Goal: Task Accomplishment & Management: Complete application form

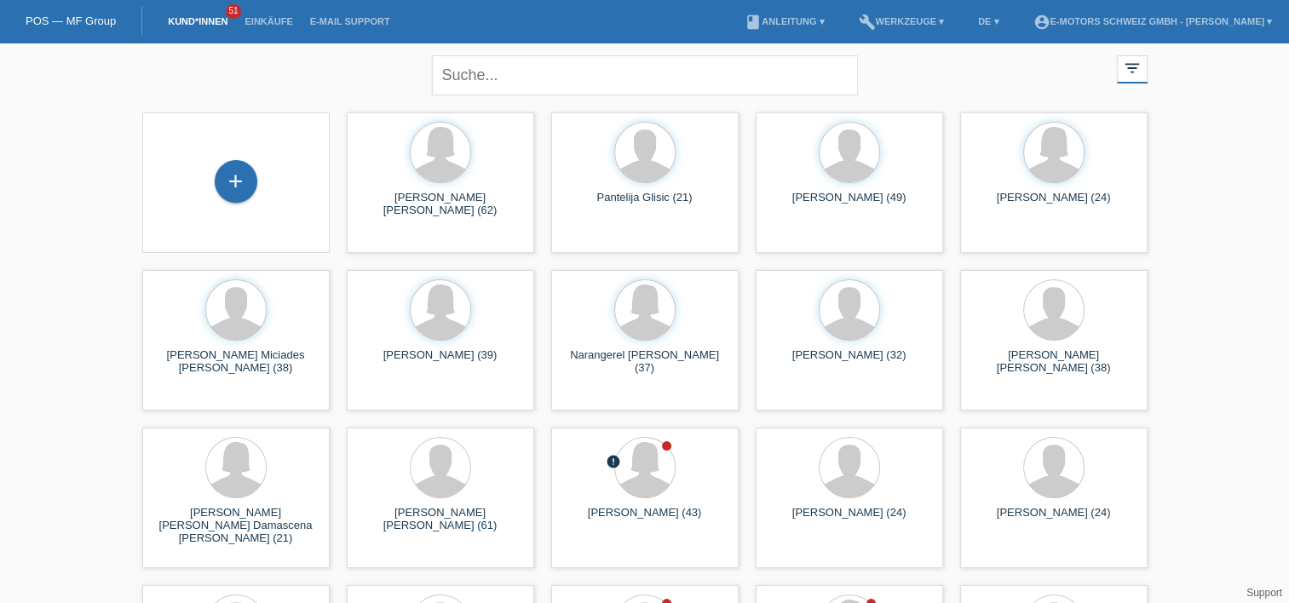
click at [233, 186] on div "+" at bounding box center [236, 181] width 43 height 43
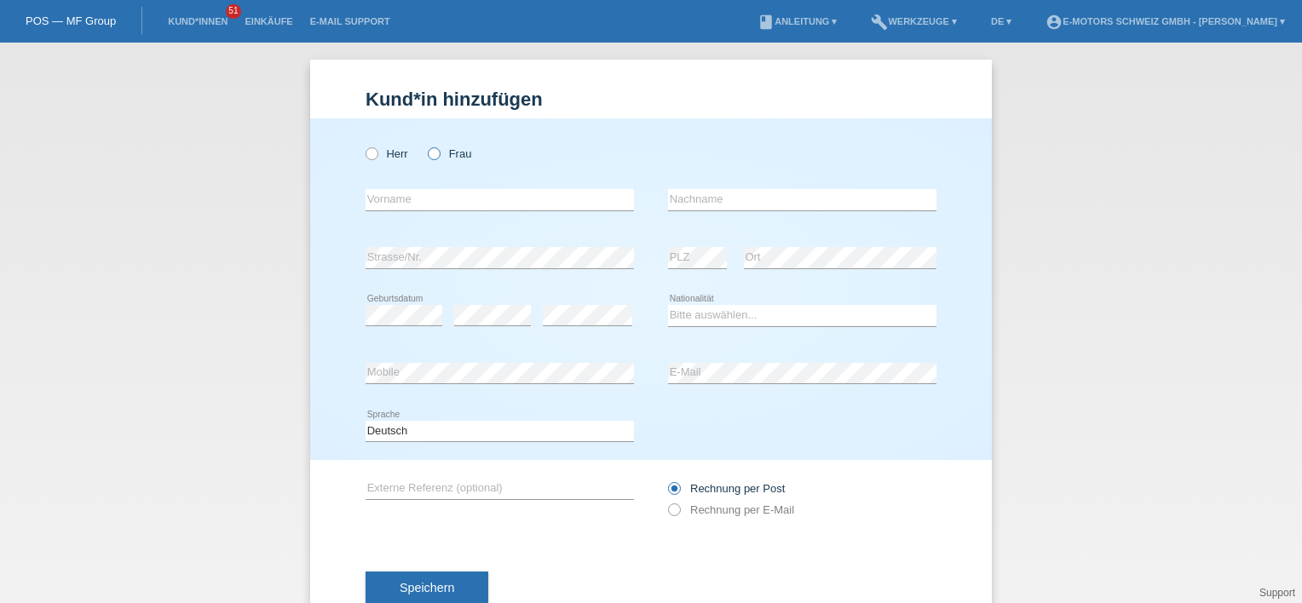
click at [425, 145] on icon at bounding box center [425, 145] width 0 height 0
click at [428, 158] on input "Frau" at bounding box center [433, 152] width 11 height 11
radio input "true"
click at [370, 160] on div "Herr Frau" at bounding box center [500, 153] width 268 height 35
click at [363, 145] on icon at bounding box center [363, 145] width 0 height 0
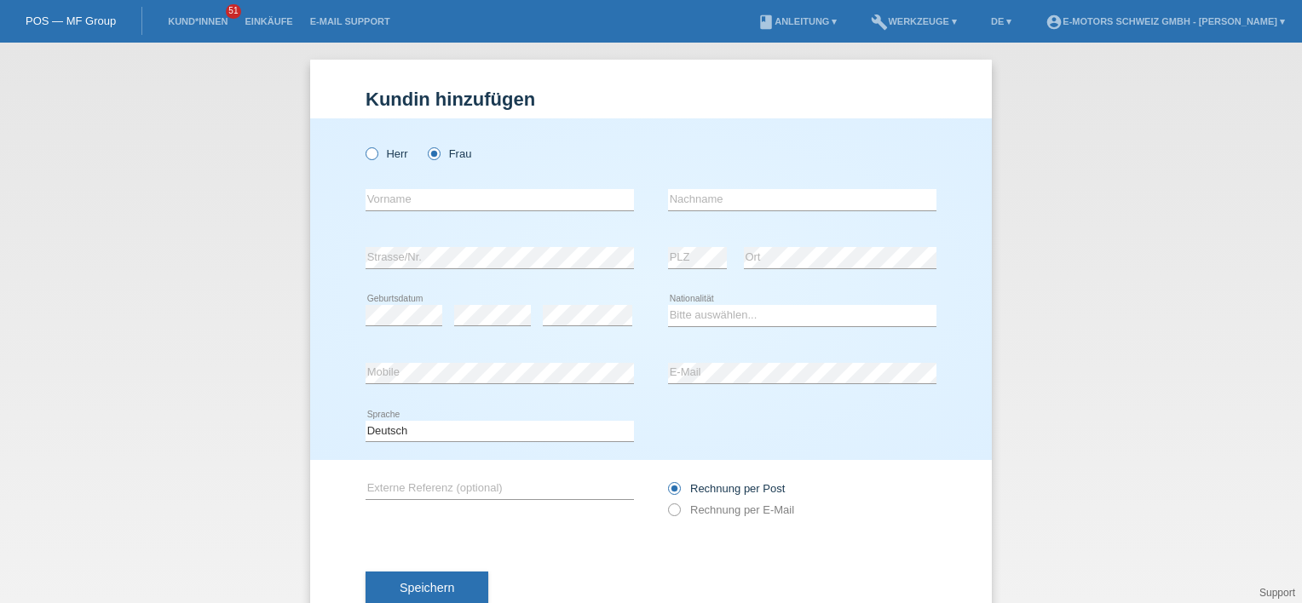
click at [366, 158] on input "Herr" at bounding box center [371, 152] width 11 height 11
radio input "true"
click at [447, 210] on div "error Vorname" at bounding box center [500, 200] width 268 height 22
type input "Parick"
click at [693, 204] on input "text" at bounding box center [802, 199] width 268 height 21
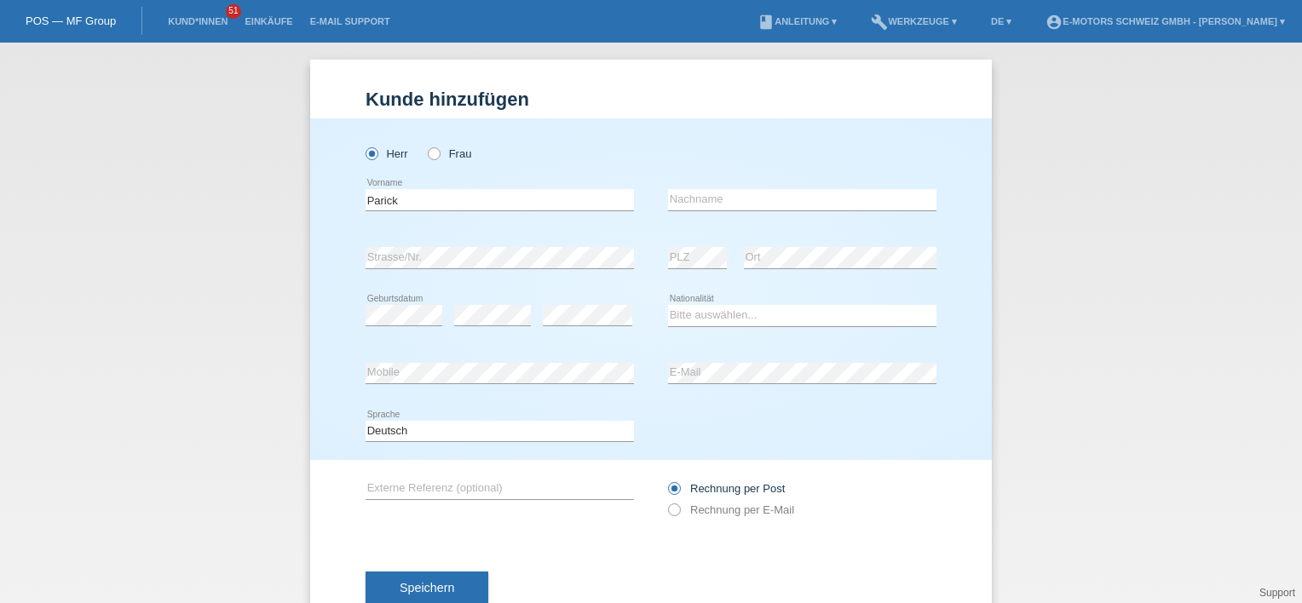
click at [729, 157] on div "Herr Frau" at bounding box center [651, 144] width 571 height 53
click at [692, 193] on input "text" at bounding box center [802, 199] width 268 height 21
click at [716, 162] on div "Herr Frau" at bounding box center [651, 144] width 571 height 53
click at [760, 204] on input "text" at bounding box center [802, 199] width 268 height 21
type input "Zeltner"
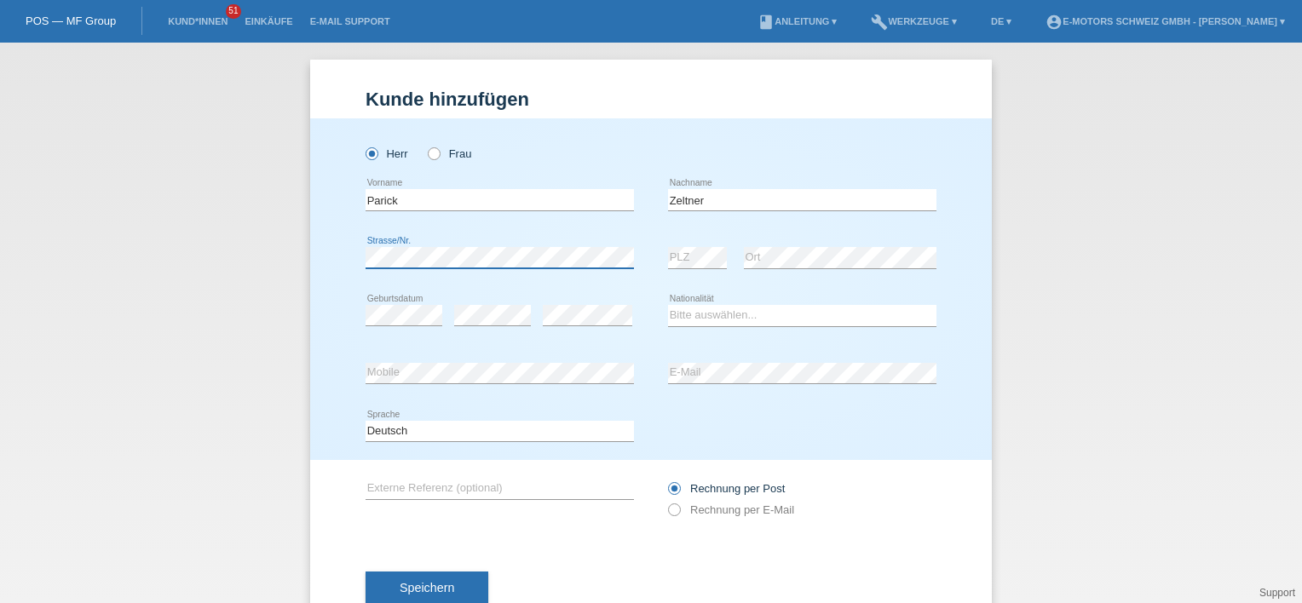
click at [525, 268] on div "error Strasse/Nr." at bounding box center [500, 258] width 268 height 22
click at [688, 313] on select "Bitte auswählen... Schweiz Deutschland Liechtenstein Österreich ------------ Af…" at bounding box center [802, 315] width 268 height 20
select select "CH"
click at [668, 305] on select "Bitte auswählen... Schweiz Deutschland Liechtenstein Österreich ------------ Af…" at bounding box center [802, 315] width 268 height 20
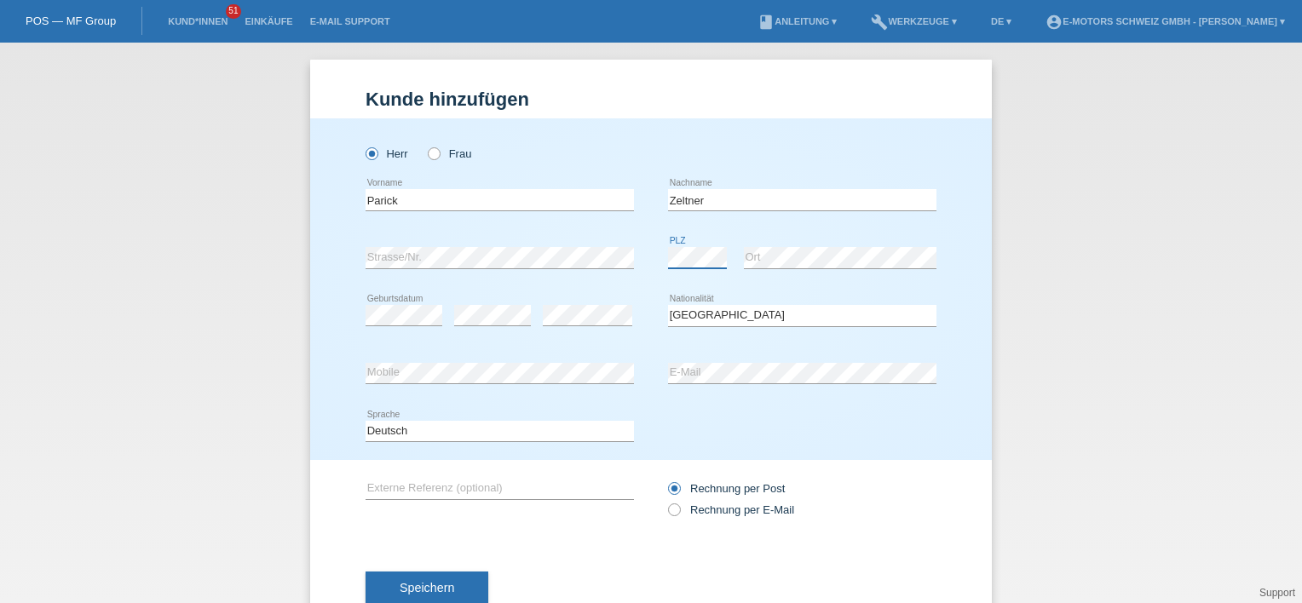
click at [741, 256] on div "error PLZ error Ort" at bounding box center [802, 258] width 268 height 58
click at [637, 365] on div "error Mobile error E-Mail" at bounding box center [651, 374] width 571 height 58
click at [310, 248] on div "Herr Frau Parick error Vorname C" at bounding box center [651, 289] width 682 height 342
click at [838, 404] on div "Deutsch Français Italiano English error Sprache" at bounding box center [651, 432] width 571 height 58
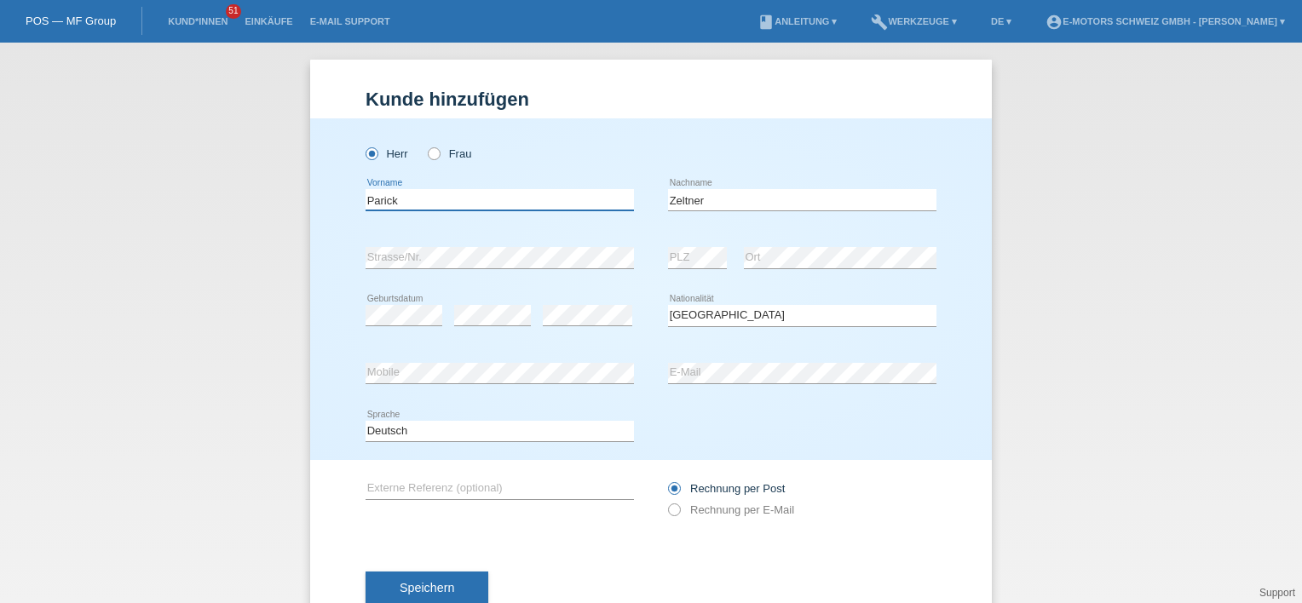
click at [371, 200] on input "Parick" at bounding box center [500, 199] width 268 height 21
type input "[PERSON_NAME]"
click at [682, 510] on label "Rechnung per E-Mail" at bounding box center [731, 510] width 126 height 13
click at [679, 510] on input "Rechnung per E-Mail" at bounding box center [673, 514] width 11 height 21
radio input "true"
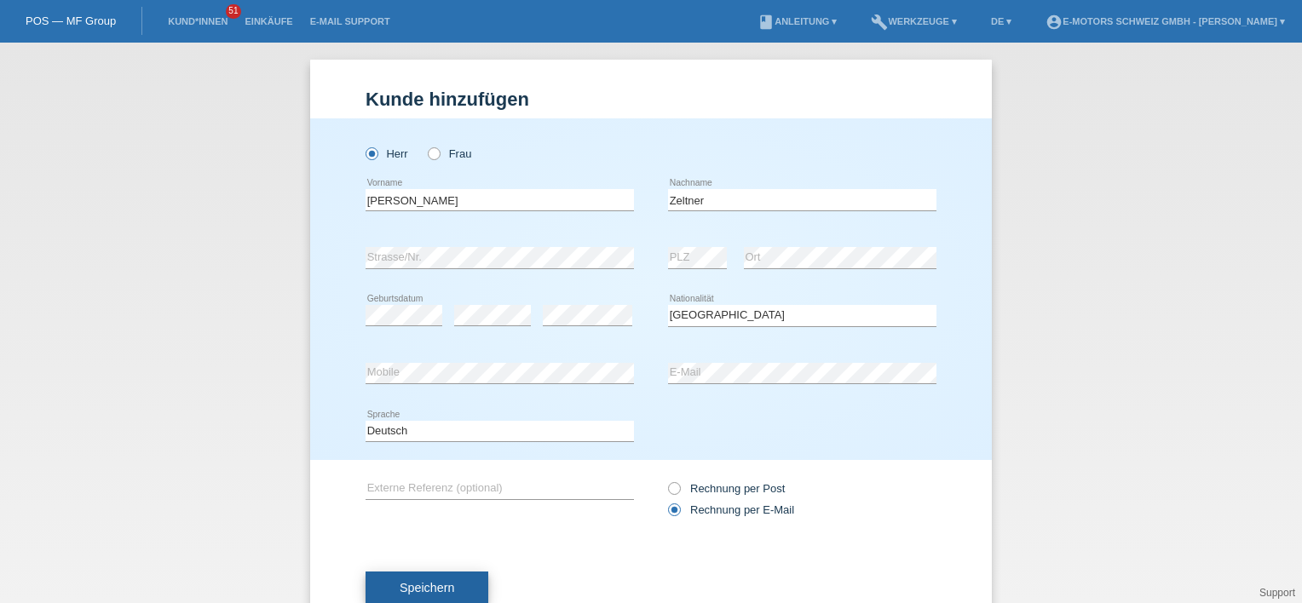
click at [446, 579] on button "Speichern" at bounding box center [427, 588] width 123 height 32
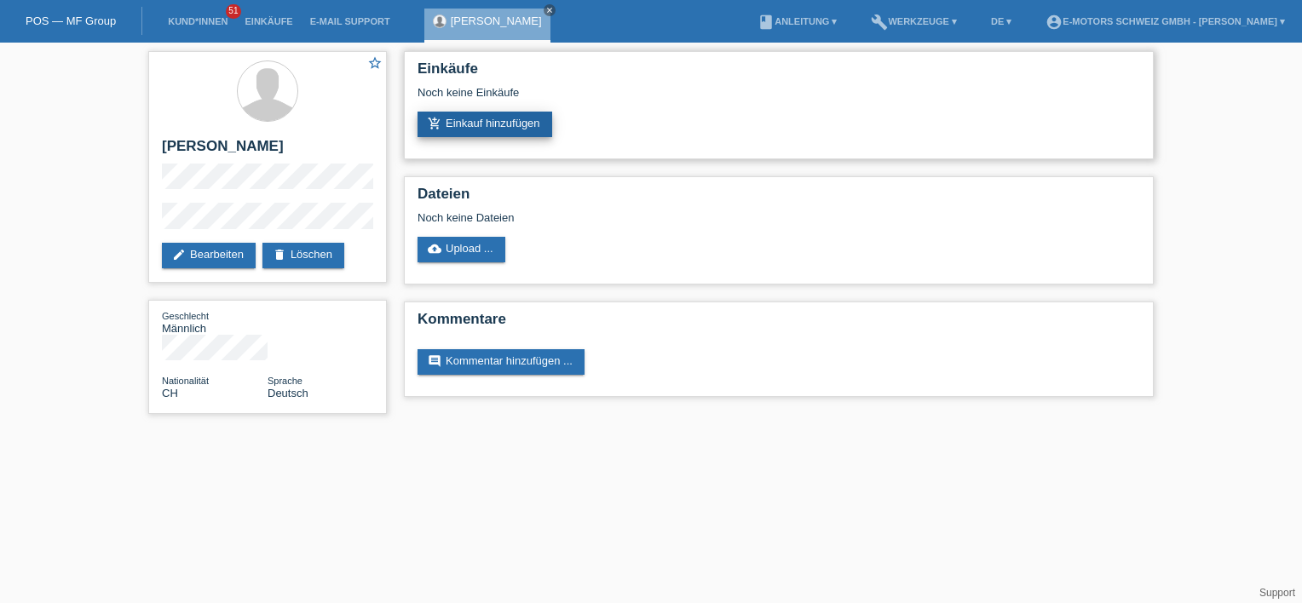
click at [475, 134] on link "add_shopping_cart Einkauf hinzufügen" at bounding box center [484, 125] width 135 height 26
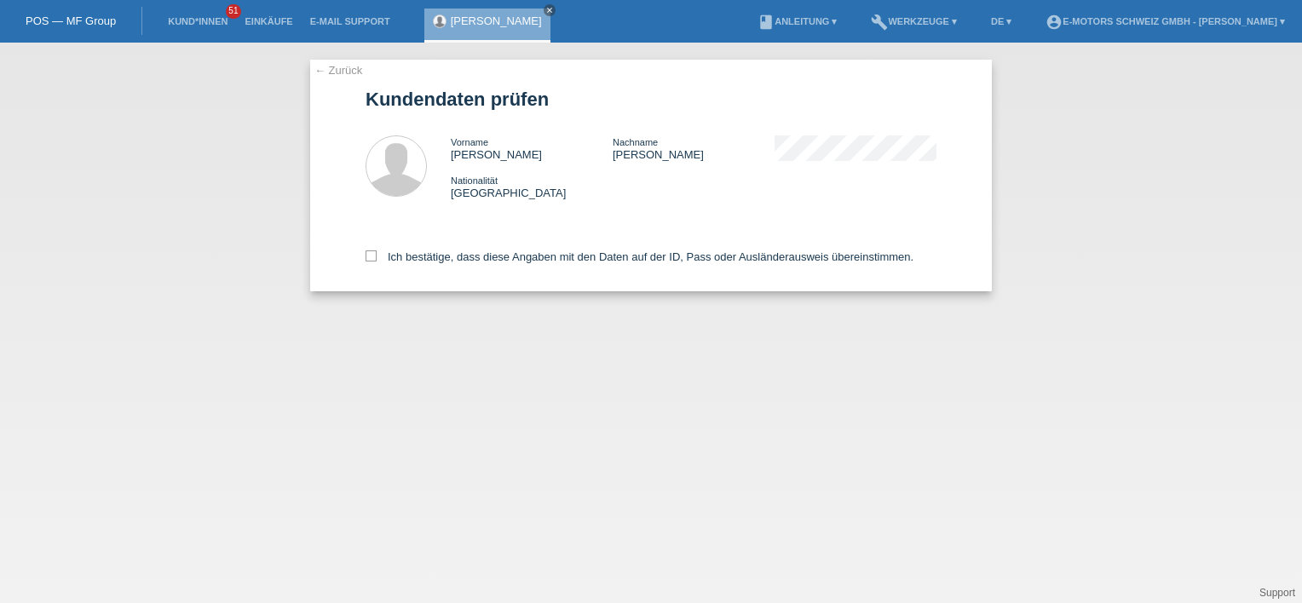
click at [366, 264] on div "Ich bestätige, dass diese Angaben mit den Daten auf der ID, Pass oder Ausländer…" at bounding box center [651, 253] width 571 height 75
click at [368, 262] on icon at bounding box center [371, 255] width 11 height 11
click at [368, 262] on input "Ich bestätige, dass diese Angaben mit den Daten auf der ID, Pass oder Ausländer…" at bounding box center [371, 255] width 11 height 11
checkbox input "true"
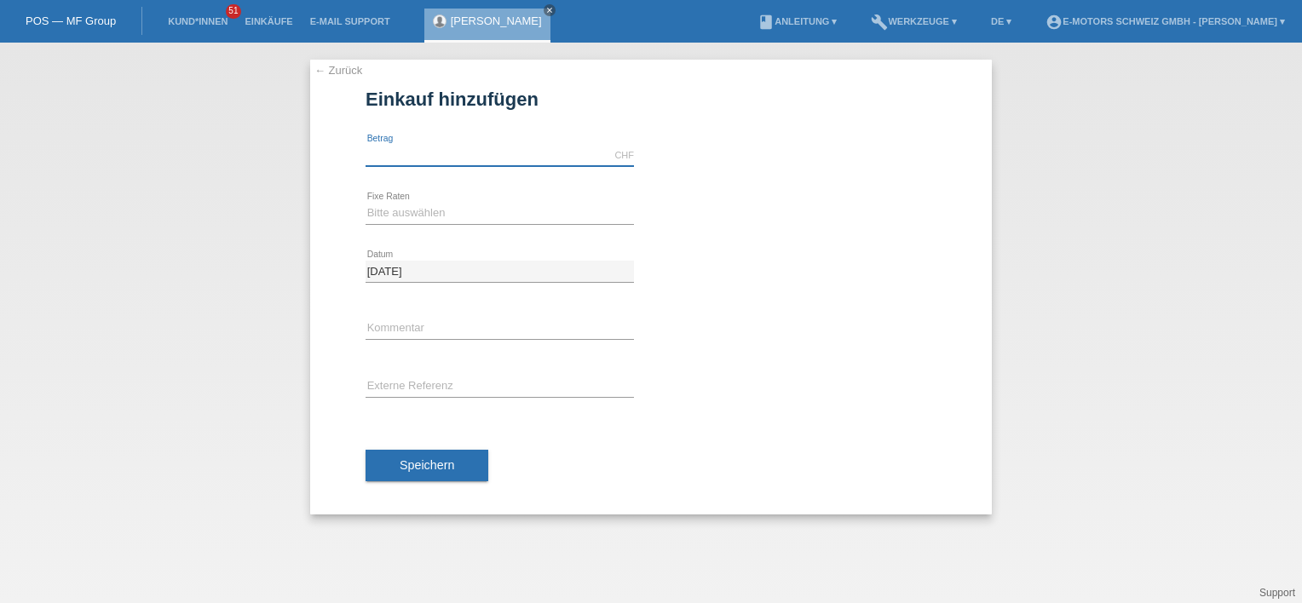
click at [423, 160] on input "text" at bounding box center [500, 155] width 268 height 21
type input "3390.00"
click at [826, 194] on div "calculate" at bounding box center [802, 206] width 268 height 42
drag, startPoint x: 491, startPoint y: 214, endPoint x: 482, endPoint y: 222, distance: 12.0
click at [491, 214] on select "Bitte auswählen 12 Raten 24 Raten 36 Raten 48 Raten" at bounding box center [500, 213] width 268 height 20
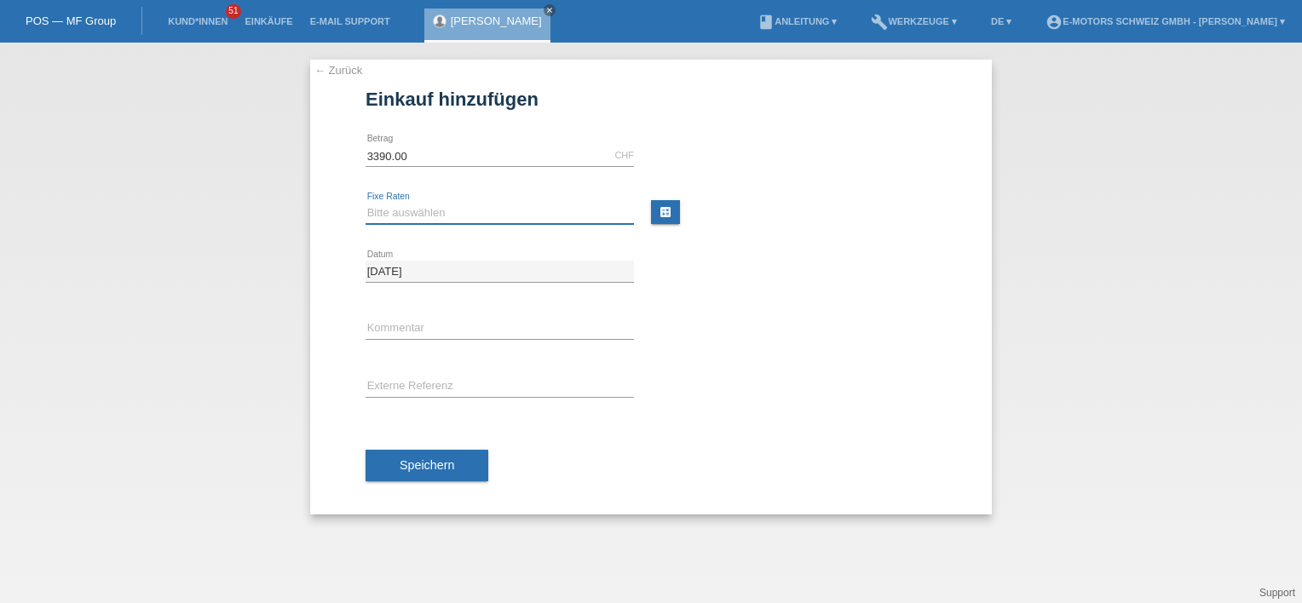
select select "215"
click at [366, 203] on select "Bitte auswählen 12 Raten 24 Raten 36 Raten 48 Raten" at bounding box center [500, 213] width 268 height 20
click at [426, 464] on span "Speichern" at bounding box center [427, 465] width 55 height 14
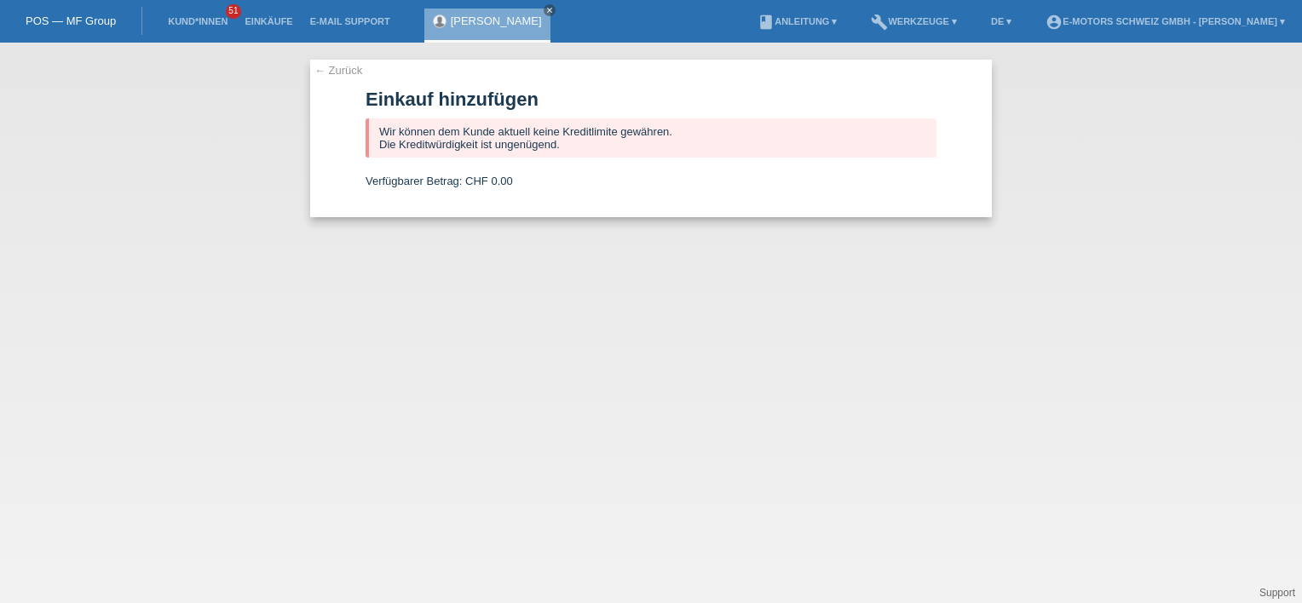
click at [337, 73] on link "← Zurück" at bounding box center [338, 70] width 48 height 13
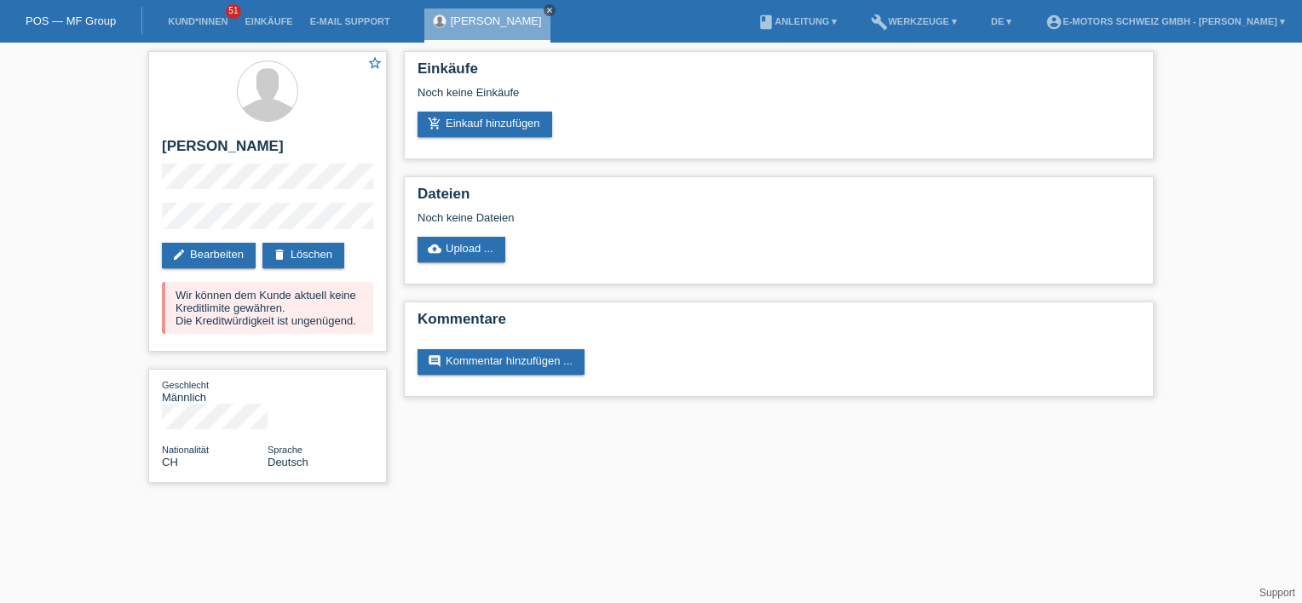
click at [545, 6] on icon "close" at bounding box center [549, 10] width 9 height 9
click at [219, 20] on link "Kund*innen" at bounding box center [197, 21] width 77 height 10
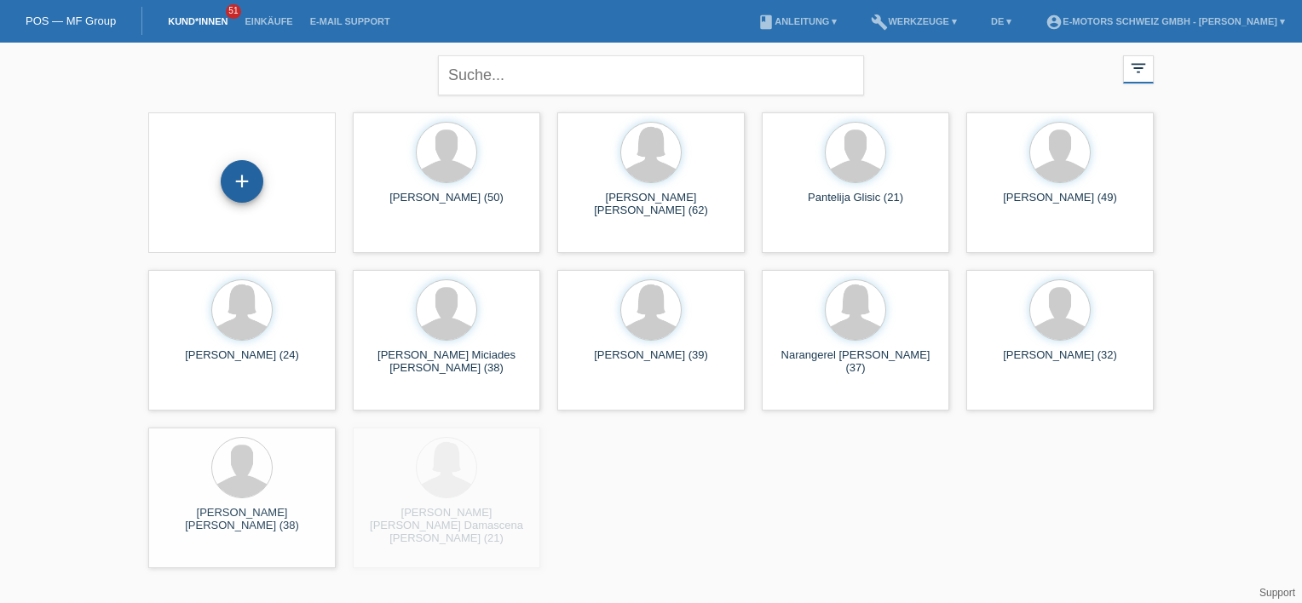
click at [241, 181] on div "+" at bounding box center [242, 181] width 43 height 43
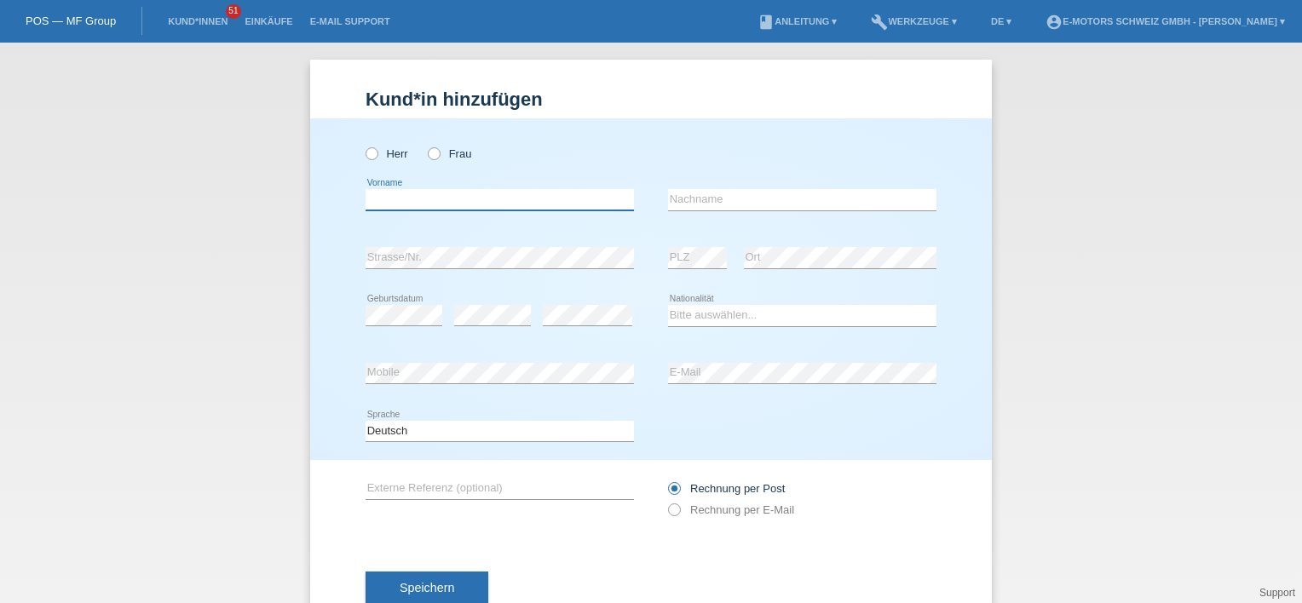
click at [470, 196] on input "text" at bounding box center [500, 199] width 268 height 21
type input "[PERSON_NAME] [PERSON_NAME]"
click at [718, 190] on input "text" at bounding box center [802, 199] width 268 height 21
click at [717, 184] on div "error Nachname" at bounding box center [802, 200] width 268 height 58
click at [377, 153] on label "Herr" at bounding box center [387, 153] width 43 height 13
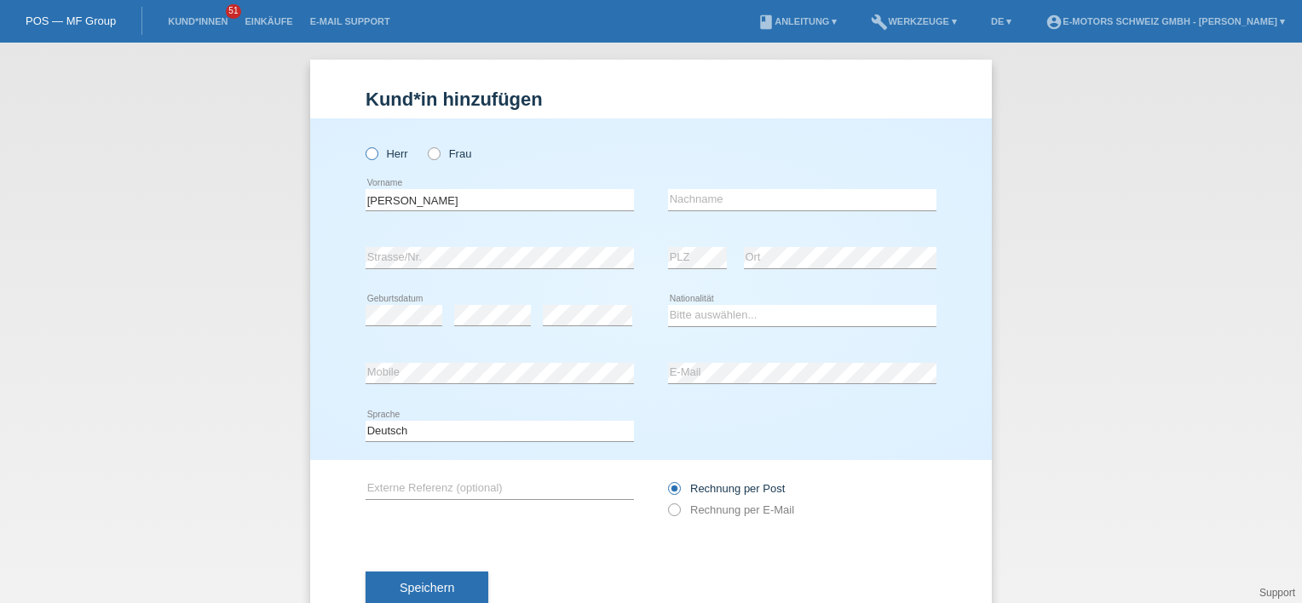
click at [377, 153] on input "Herr" at bounding box center [371, 152] width 11 height 11
radio input "true"
click at [657, 118] on div "Herr Frau" at bounding box center [651, 144] width 571 height 53
click at [684, 314] on select "Bitte auswählen... Schweiz Deutschland Liechtenstein Österreich ------------ Af…" at bounding box center [802, 315] width 268 height 20
select select "CH"
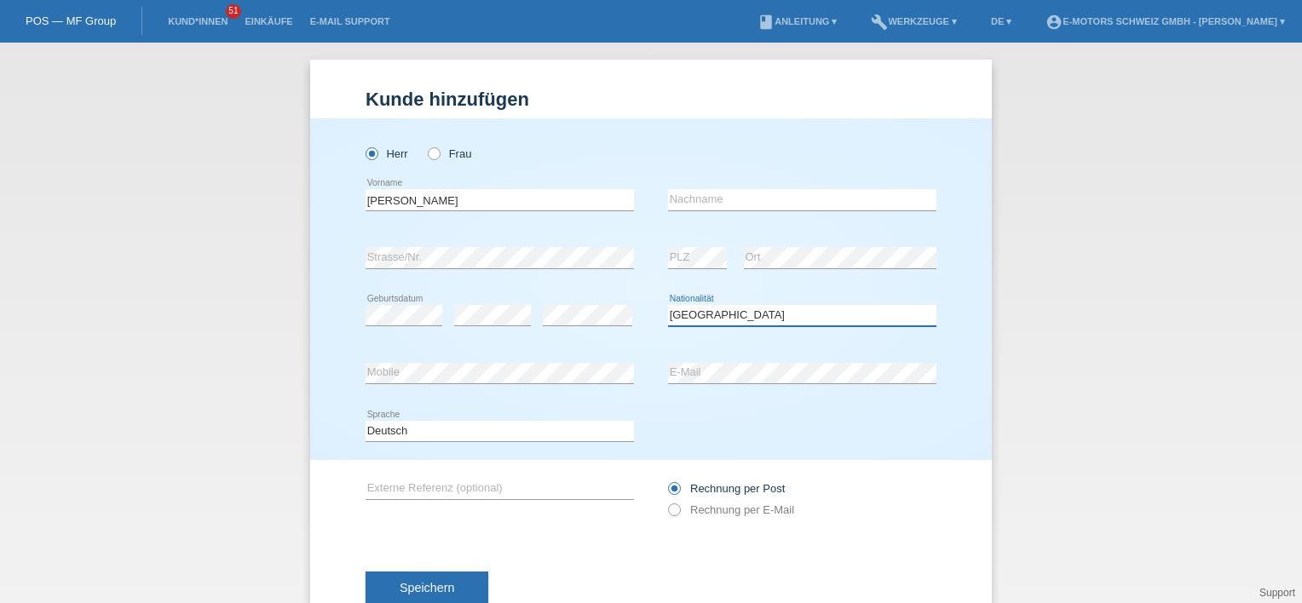
click at [668, 305] on select "Bitte auswählen... Schweiz Deutschland Liechtenstein Österreich ------------ Af…" at bounding box center [802, 315] width 268 height 20
click at [707, 361] on div "error E-Mail" at bounding box center [802, 374] width 268 height 58
click at [681, 511] on label "Rechnung per E-Mail" at bounding box center [731, 510] width 126 height 13
click at [680, 511] on label "Rechnung per E-Mail" at bounding box center [731, 510] width 126 height 13
click at [907, 481] on div "Rechnung per Post Rechnung per E-Mail" at bounding box center [802, 499] width 268 height 43
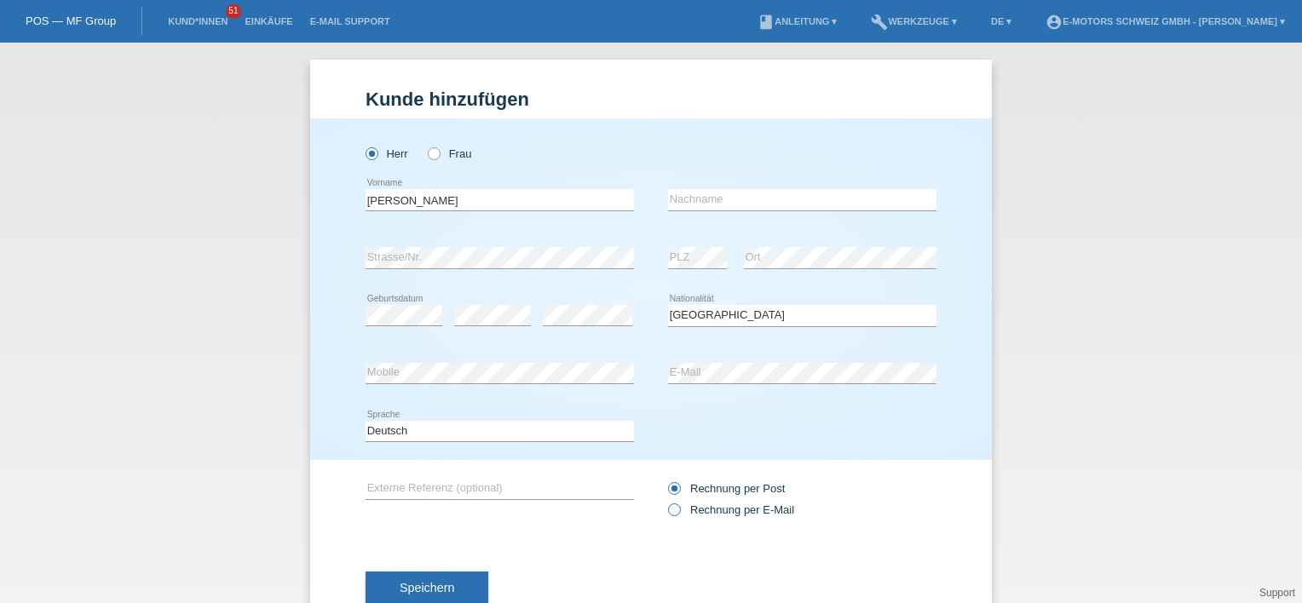
click at [686, 515] on label "Rechnung per E-Mail" at bounding box center [731, 510] width 126 height 13
click at [679, 515] on input "Rechnung per E-Mail" at bounding box center [673, 514] width 11 height 21
radio input "true"
click at [449, 584] on button "Speichern" at bounding box center [427, 588] width 123 height 32
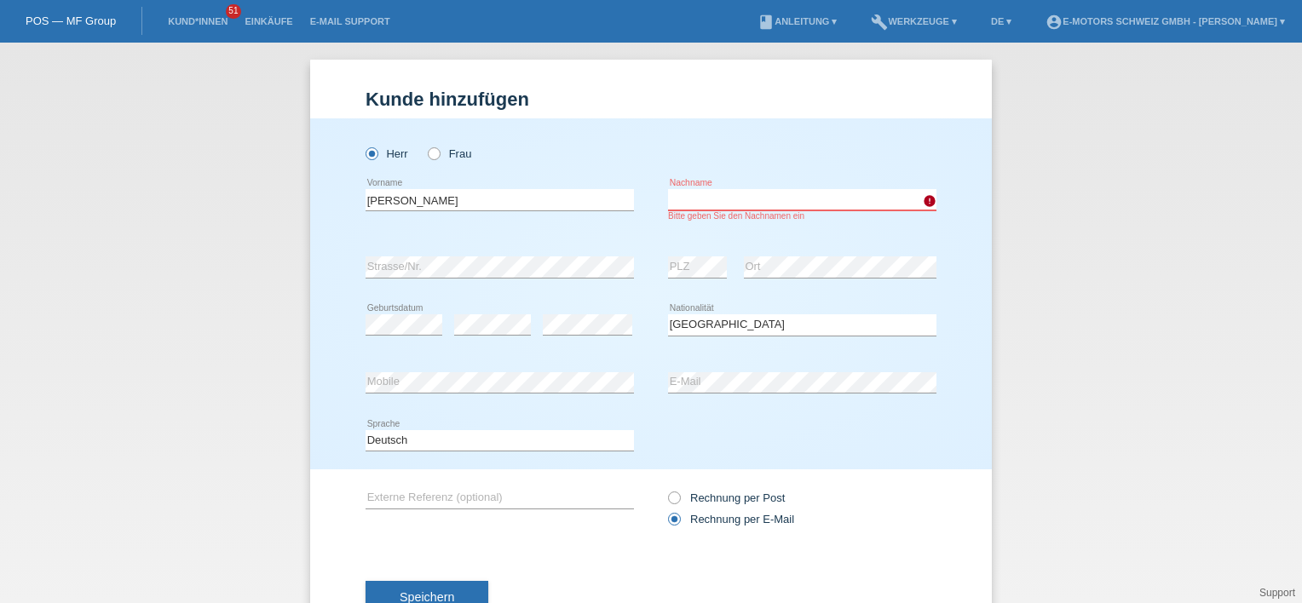
click at [712, 193] on input "text" at bounding box center [802, 199] width 268 height 21
click at [437, 153] on label "Frau" at bounding box center [449, 153] width 43 height 13
click at [437, 153] on input "Frau" at bounding box center [433, 152] width 11 height 11
radio input "true"
click at [724, 187] on div "error Nachname Bitte geben Sie den Nachnamen ein" at bounding box center [802, 204] width 268 height 67
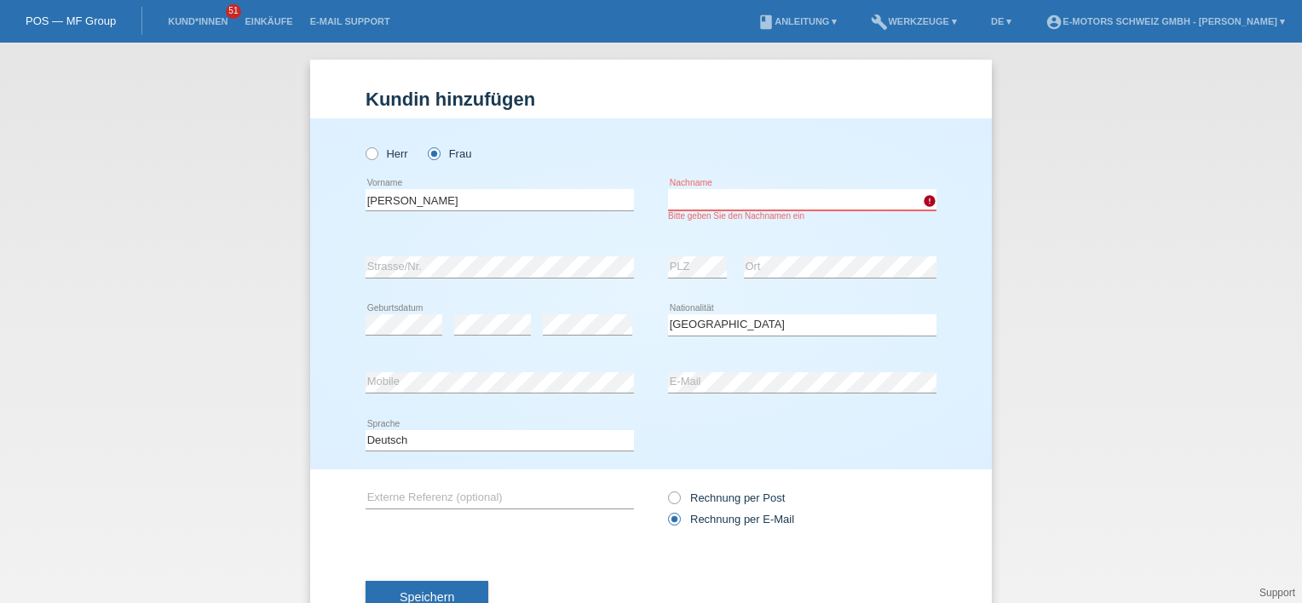
click at [723, 194] on input "text" at bounding box center [802, 199] width 268 height 21
type input "Lengenhagger"
click at [705, 109] on h1 "Kundin hinzufügen" at bounding box center [651, 99] width 571 height 21
click at [429, 594] on span "Speichern" at bounding box center [427, 597] width 55 height 14
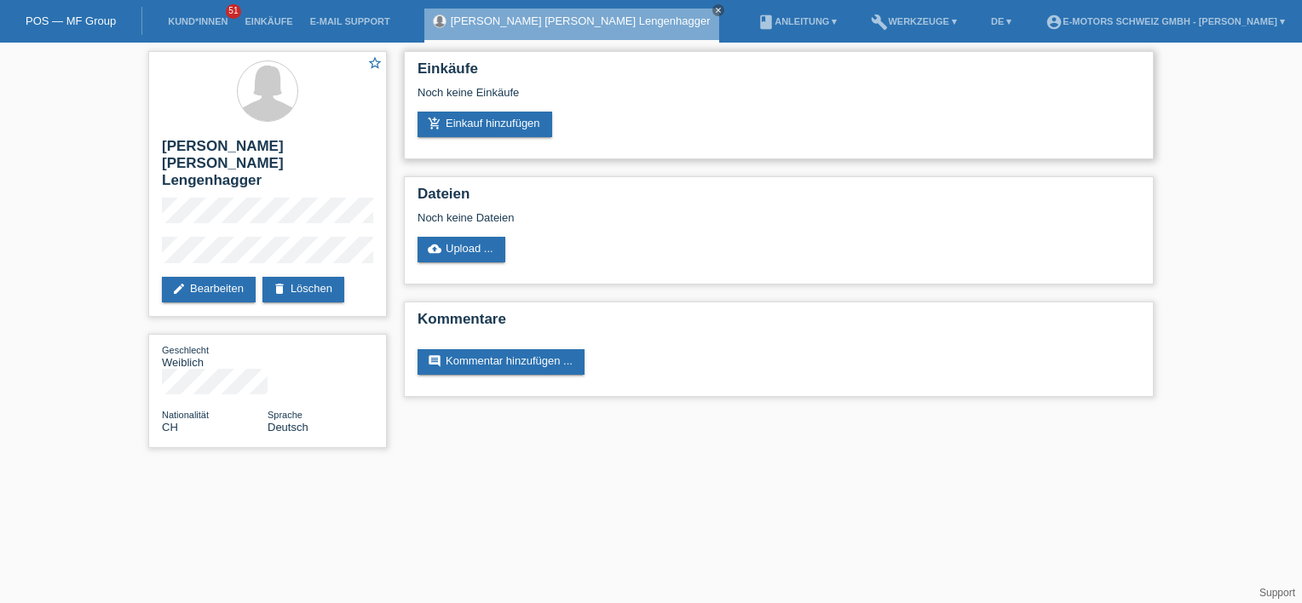
click at [469, 109] on div "Noch keine Einkäufe" at bounding box center [778, 99] width 723 height 26
click at [473, 117] on link "add_shopping_cart Einkauf hinzufügen" at bounding box center [484, 125] width 135 height 26
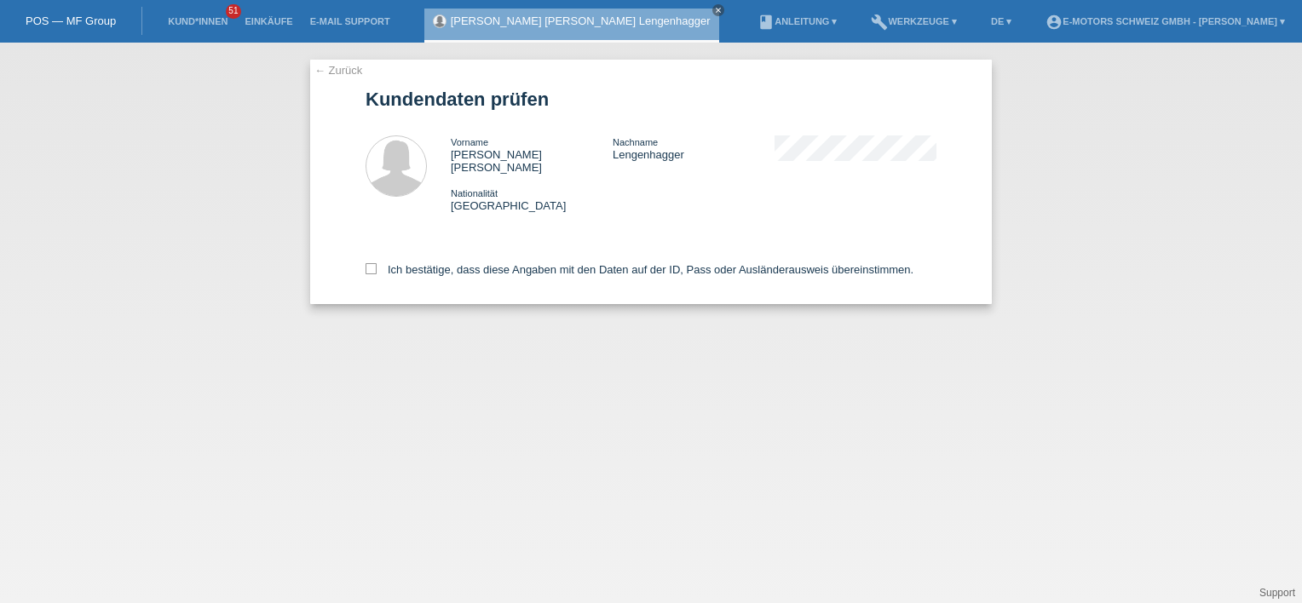
click at [377, 266] on div "Ich bestätige, dass diese Angaben mit den Daten auf der ID, Pass oder Ausländer…" at bounding box center [651, 266] width 571 height 75
click at [395, 266] on div "Ich bestätige, dass diese Angaben mit den Daten auf der ID, Pass oder Ausländer…" at bounding box center [651, 266] width 571 height 75
click at [386, 247] on div "Ich bestätige, dass diese Angaben mit den Daten auf der ID, Pass oder Ausländer…" at bounding box center [651, 266] width 571 height 75
click at [395, 263] on label "Ich bestätige, dass diese Angaben mit den Daten auf der ID, Pass oder Ausländer…" at bounding box center [640, 269] width 548 height 13
click at [377, 263] on input "Ich bestätige, dass diese Angaben mit den Daten auf der ID, Pass oder Ausländer…" at bounding box center [371, 268] width 11 height 11
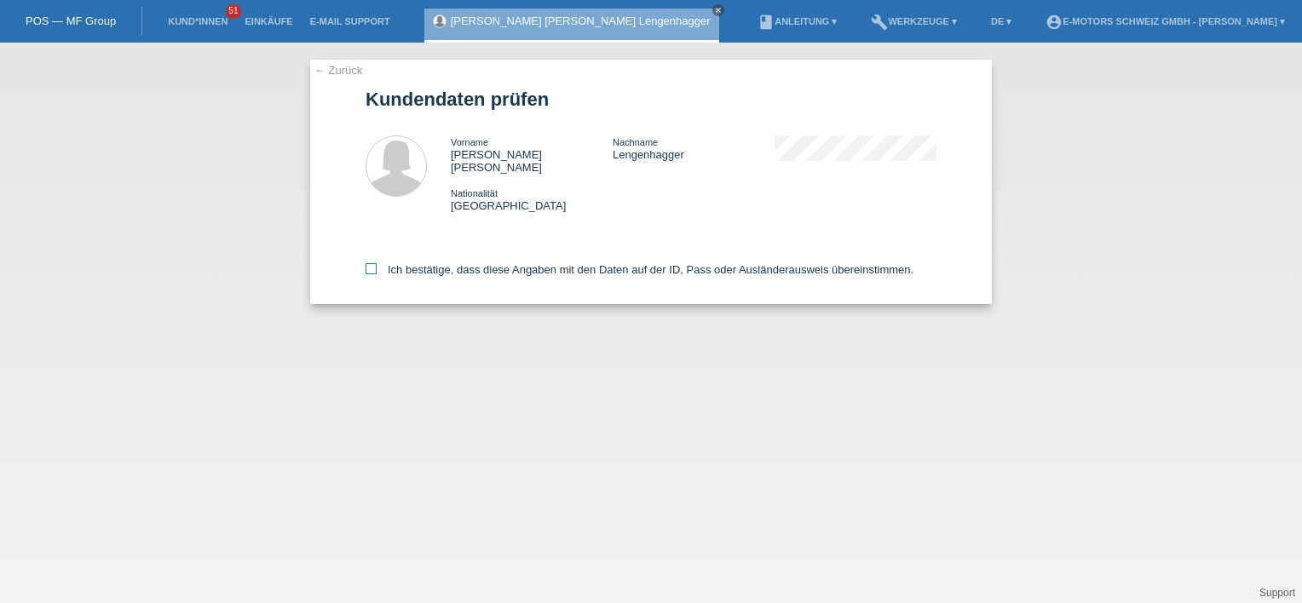
checkbox input "true"
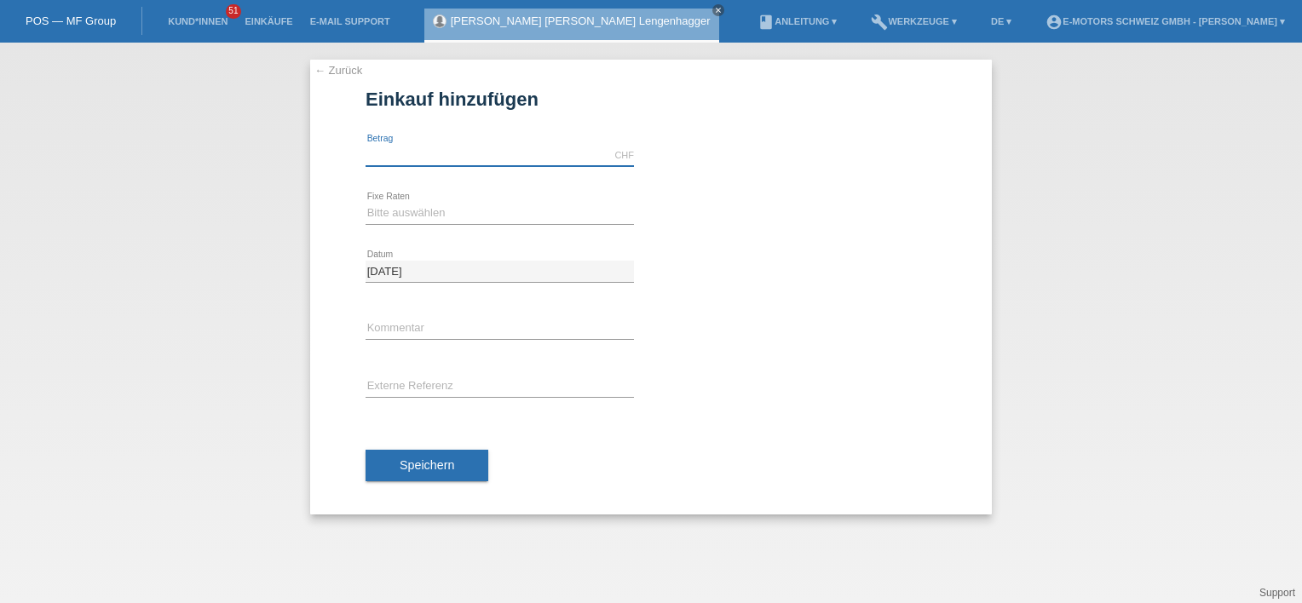
click at [400, 152] on input "text" at bounding box center [500, 155] width 268 height 21
type input "3390.00"
click at [390, 211] on select "Bitte auswählen 12 Raten 24 Raten 36 Raten 48 Raten" at bounding box center [500, 213] width 268 height 20
select select "215"
click at [366, 203] on select "Bitte auswählen 12 Raten 24 Raten 36 Raten 48 Raten" at bounding box center [500, 213] width 268 height 20
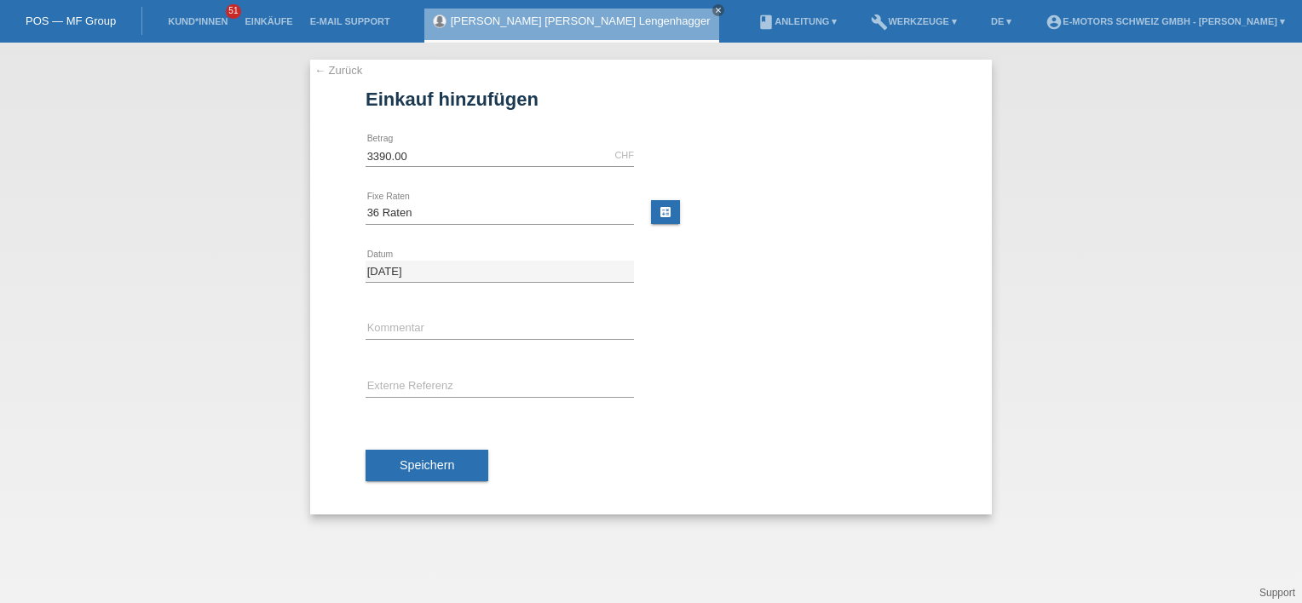
click at [446, 467] on span "Speichern" at bounding box center [427, 465] width 55 height 14
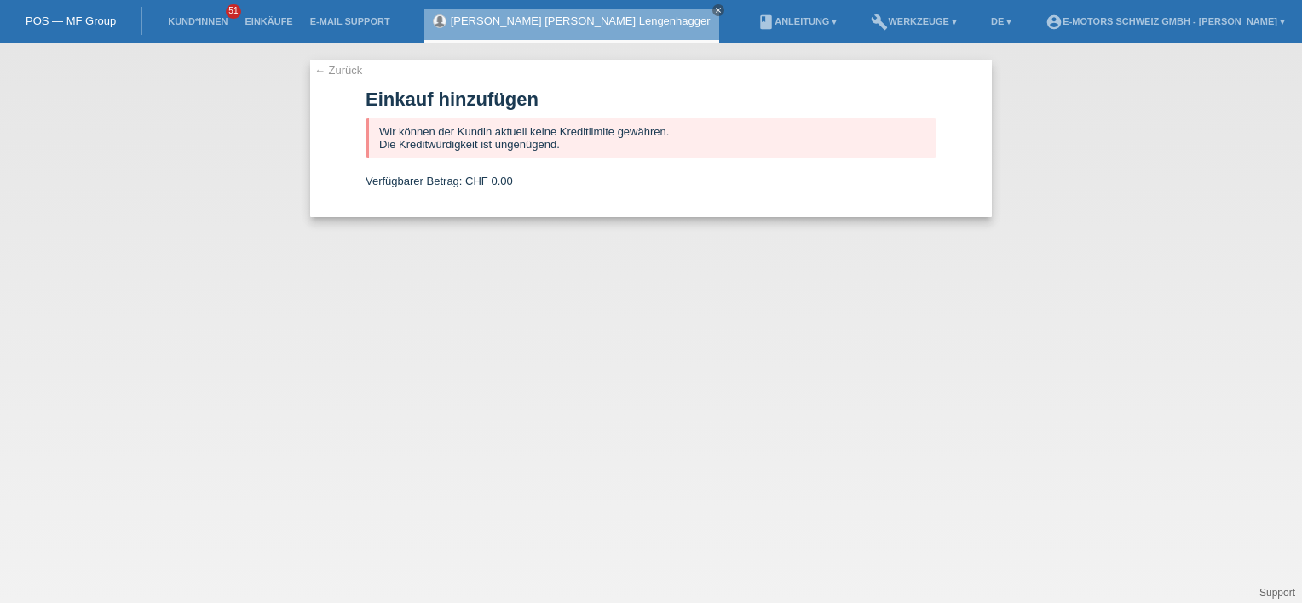
drag, startPoint x: 326, startPoint y: 72, endPoint x: 340, endPoint y: 61, distance: 17.6
click at [326, 72] on link "← Zurück" at bounding box center [338, 70] width 48 height 13
